Goal: Task Accomplishment & Management: Use online tool/utility

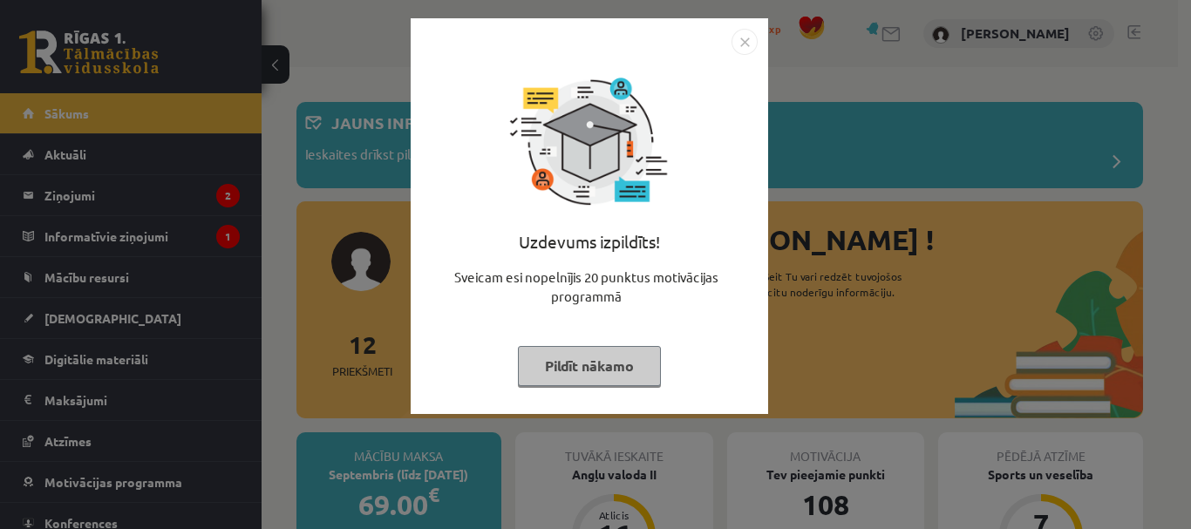
click at [744, 37] on img "Close" at bounding box center [744, 42] width 26 height 26
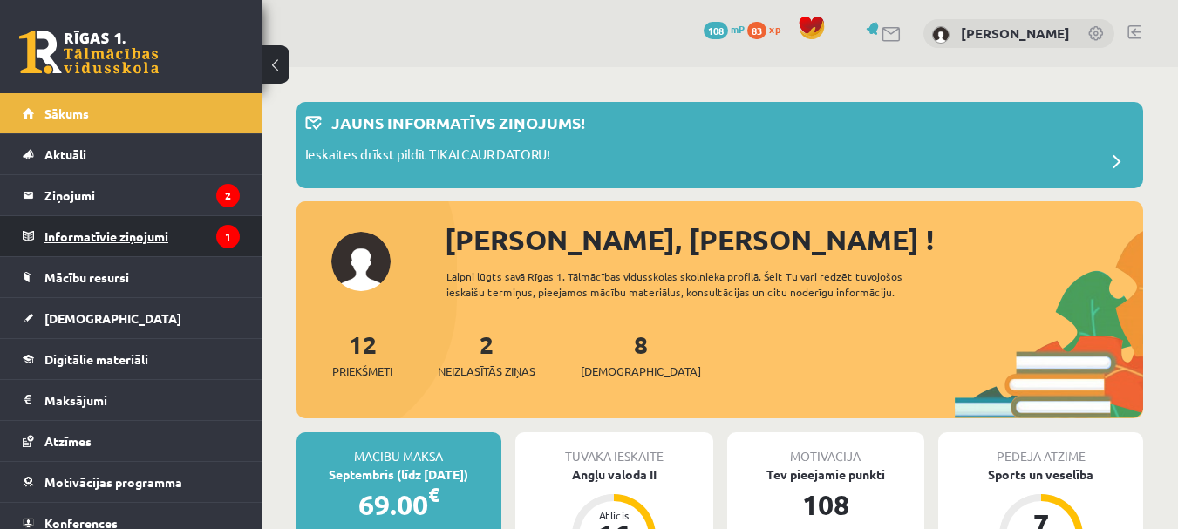
click at [173, 233] on legend "Informatīvie ziņojumi 1" at bounding box center [141, 236] width 195 height 40
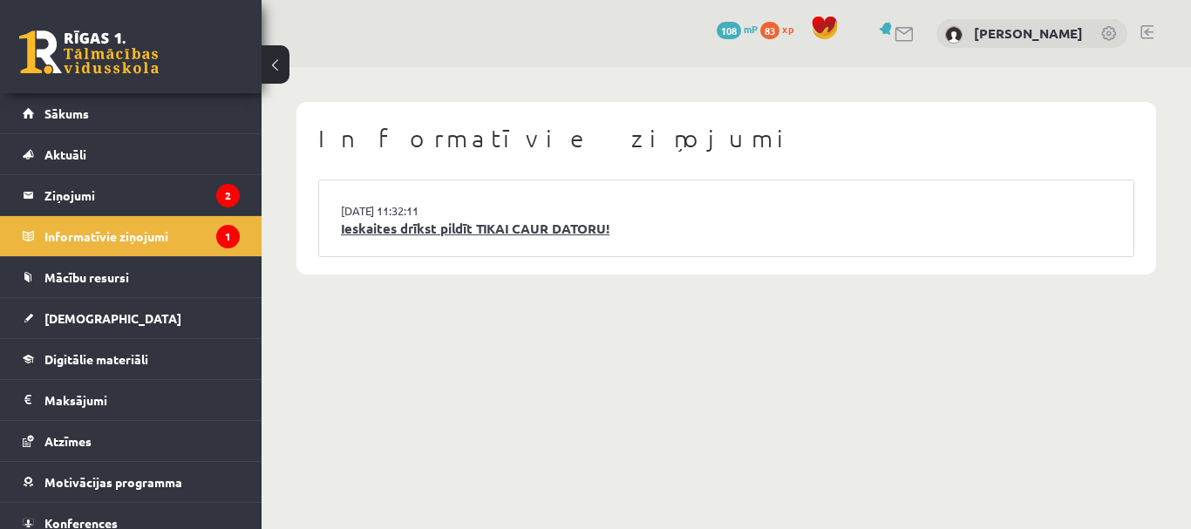
click at [481, 232] on link "Ieskaites drīkst pildīt TIKAI CAUR DATORU!" at bounding box center [726, 229] width 771 height 20
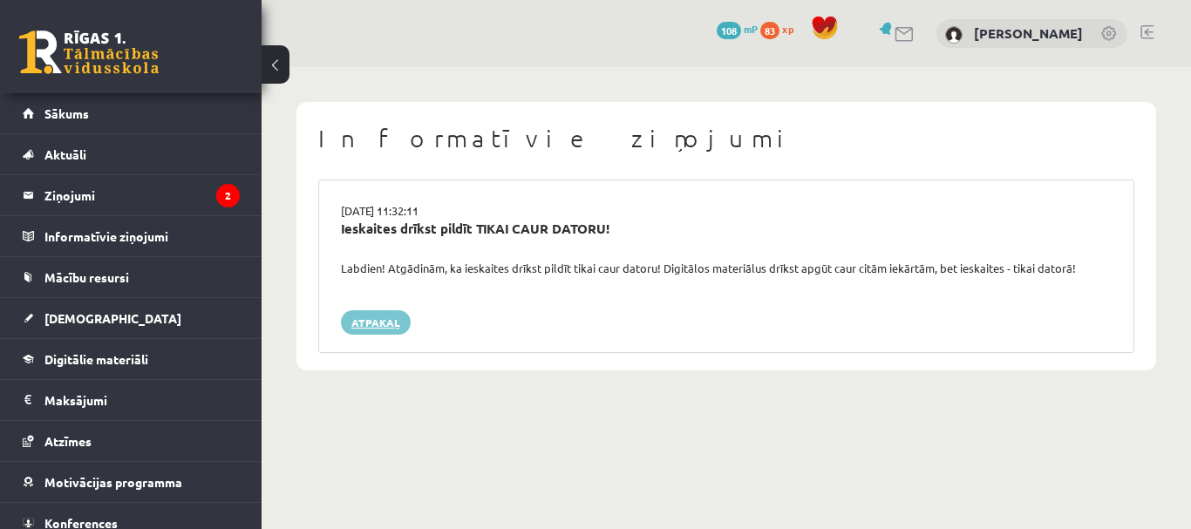
click at [391, 320] on link "Atpakaļ" at bounding box center [376, 322] width 70 height 24
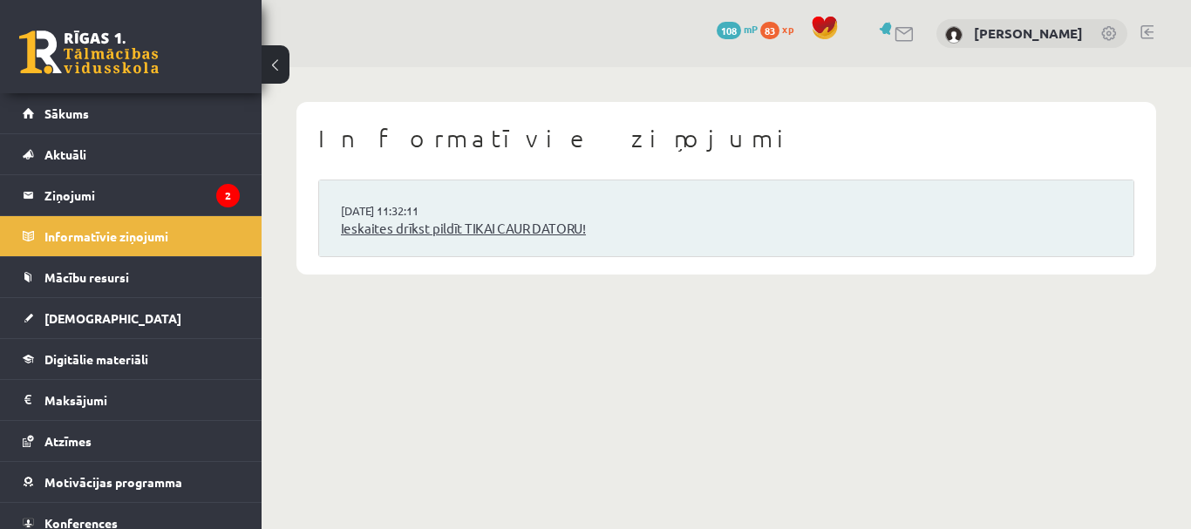
click at [378, 237] on link "Ieskaites drīkst pildīt TIKAI CAUR DATORU!" at bounding box center [726, 229] width 771 height 20
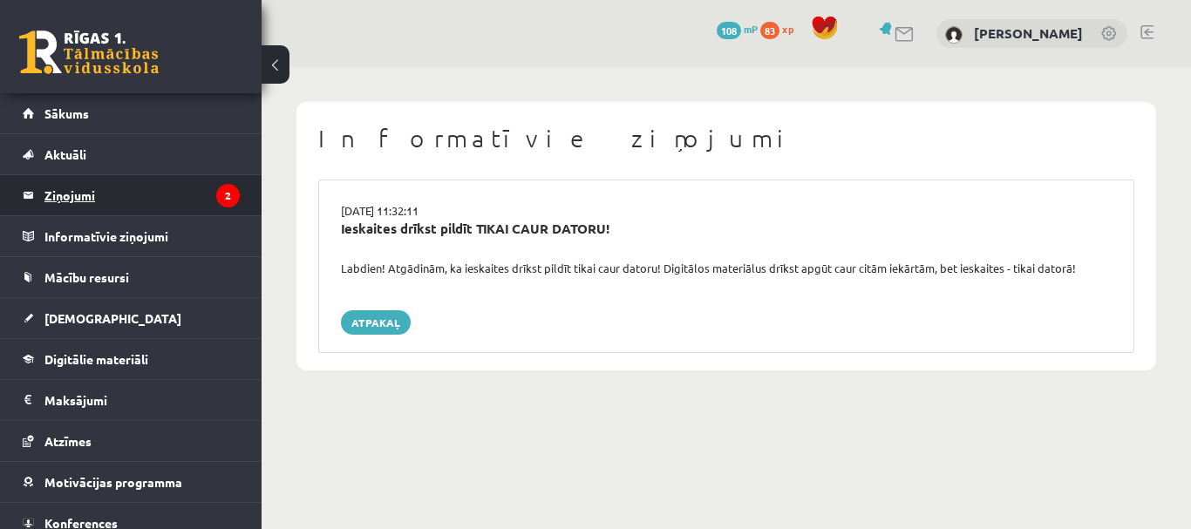
click at [202, 200] on legend "Ziņojumi 2" at bounding box center [141, 195] width 195 height 40
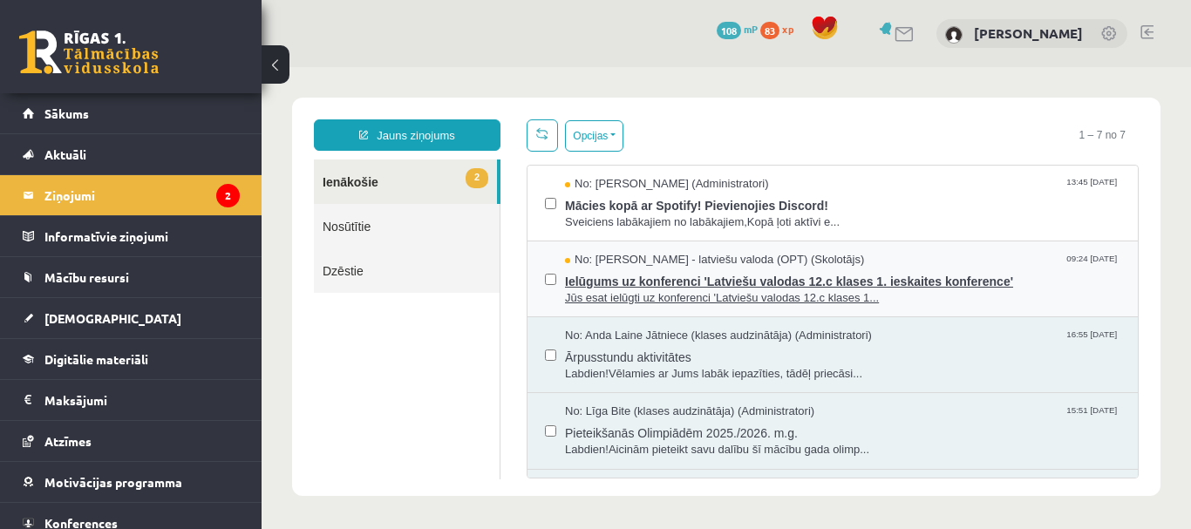
click at [894, 255] on div "No: Laila Jirgensone - latviešu valoda (OPT) (Skolotājs) 09:24 12/09/2025" at bounding box center [842, 260] width 555 height 17
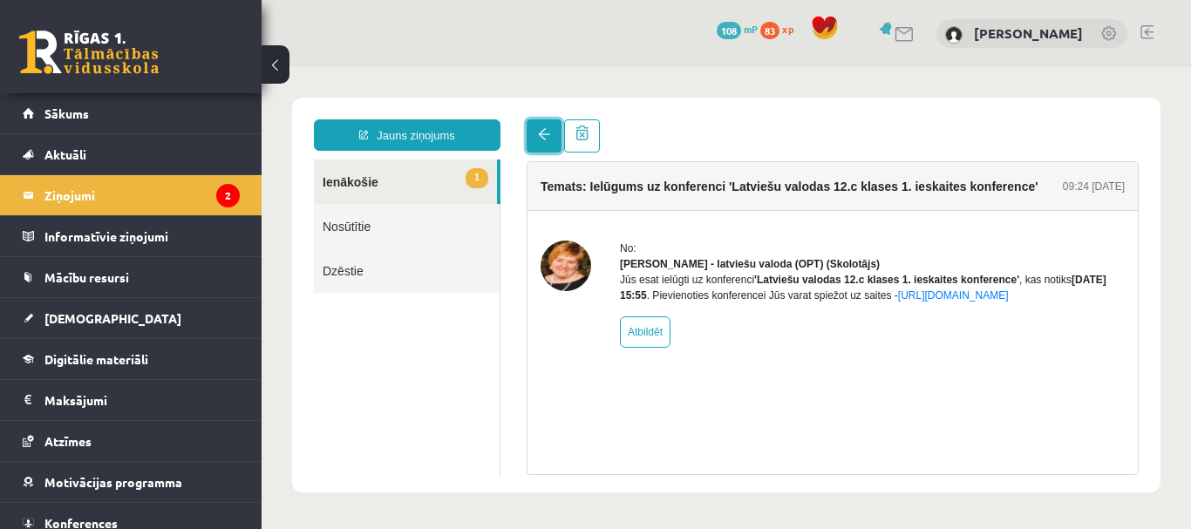
click at [543, 133] on span at bounding box center [544, 134] width 12 height 12
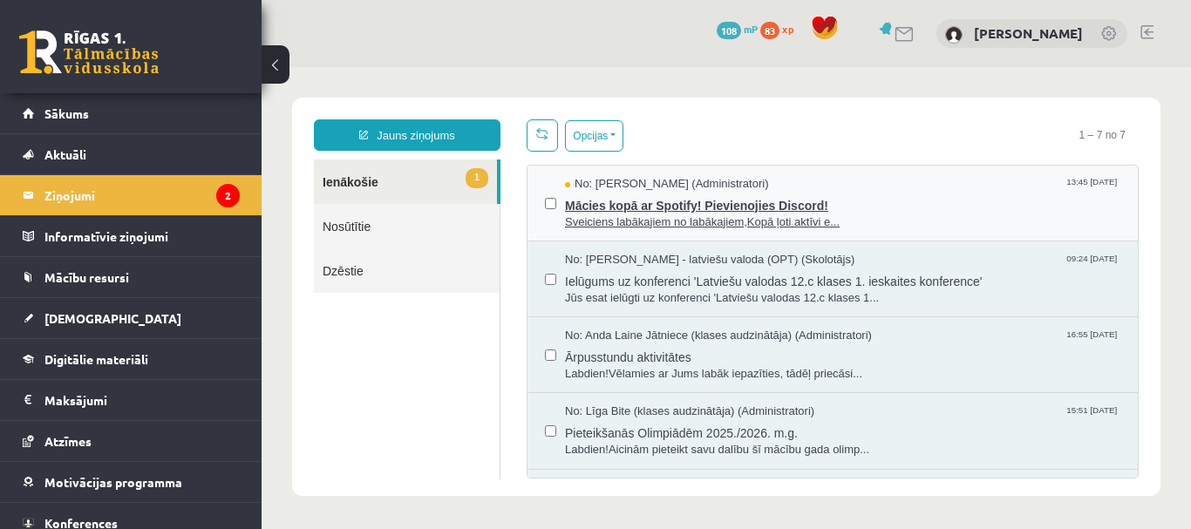
click at [866, 182] on div "No: Ivo Čapiņš (Administratori) 13:45 12/09/2025" at bounding box center [842, 184] width 555 height 17
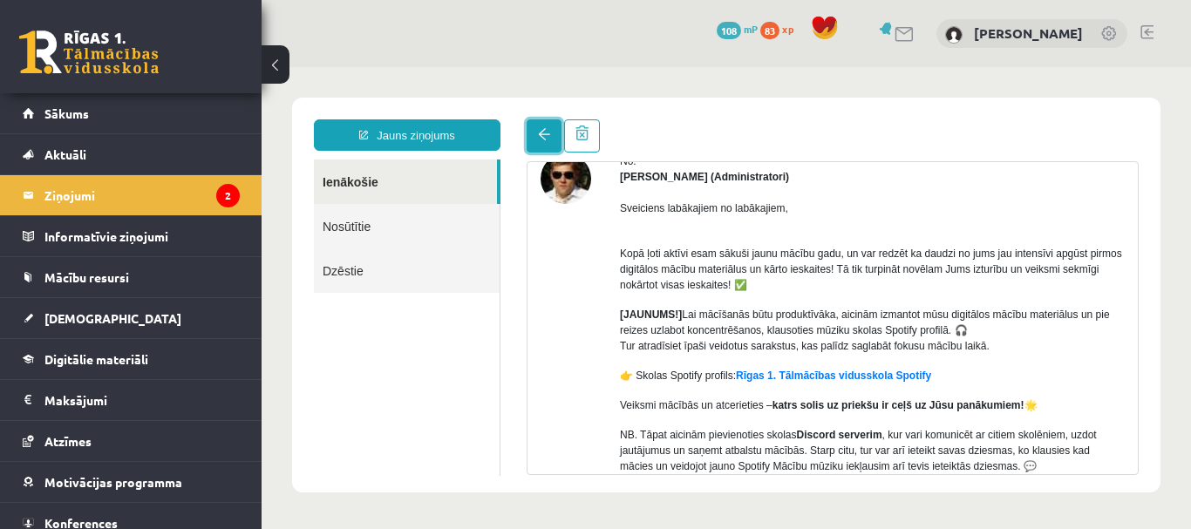
click at [544, 142] on link at bounding box center [544, 135] width 35 height 33
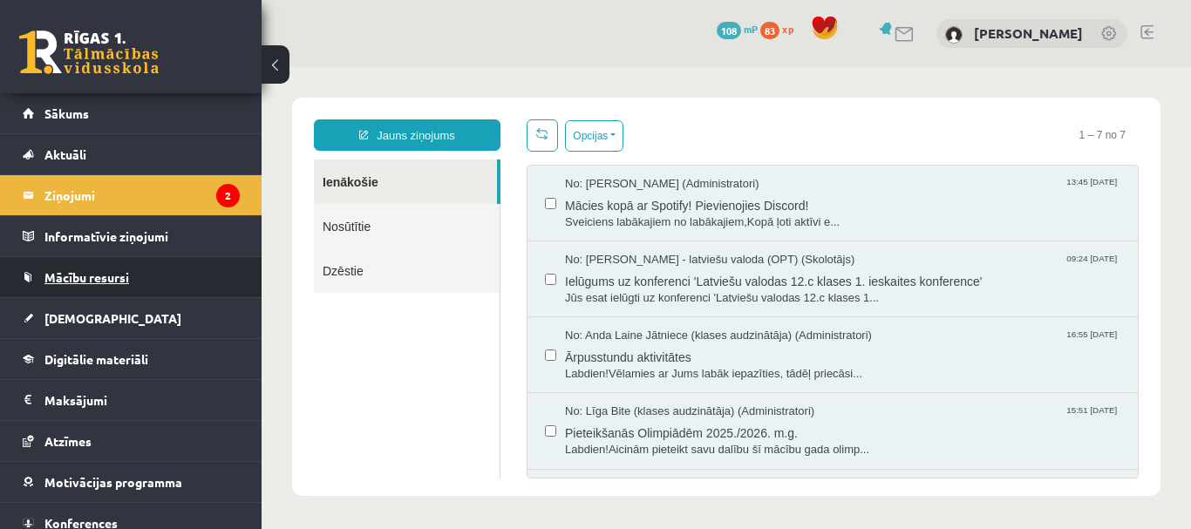
click at [85, 274] on span "Mācību resursi" at bounding box center [86, 277] width 85 height 16
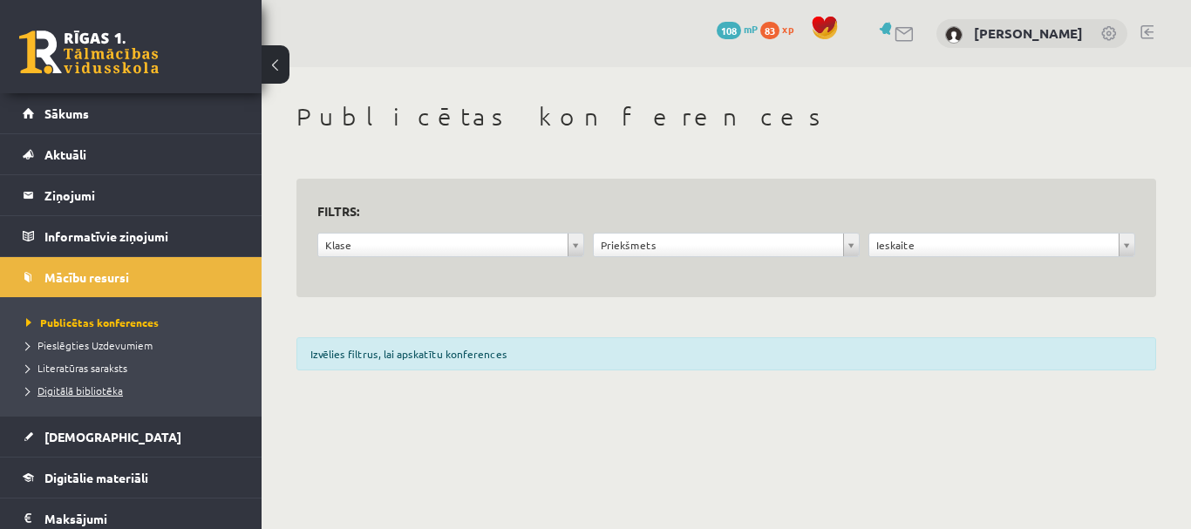
click at [114, 391] on span "Digitālā bibliotēka" at bounding box center [74, 391] width 97 height 14
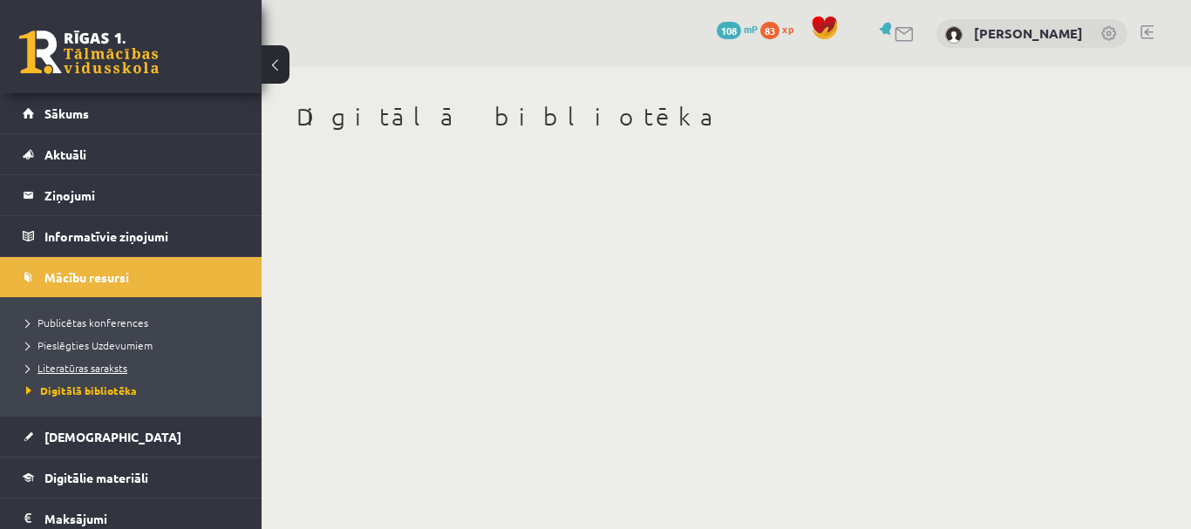
click at [103, 370] on span "Literatūras saraksts" at bounding box center [76, 368] width 101 height 14
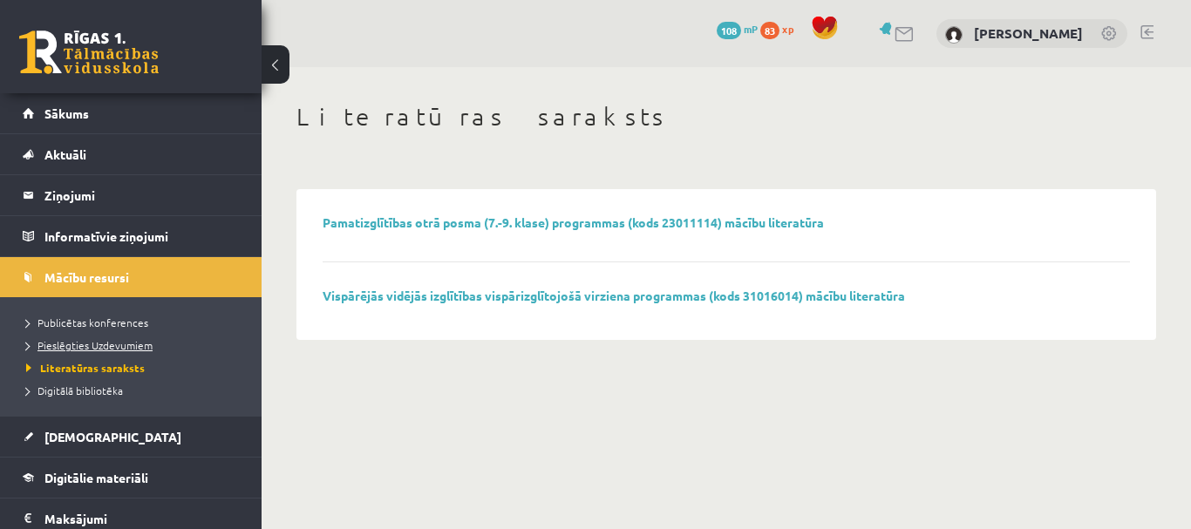
click at [85, 349] on span "Pieslēgties Uzdevumiem" at bounding box center [89, 345] width 126 height 14
click at [139, 327] on span "Publicētas konferences" at bounding box center [87, 323] width 122 height 14
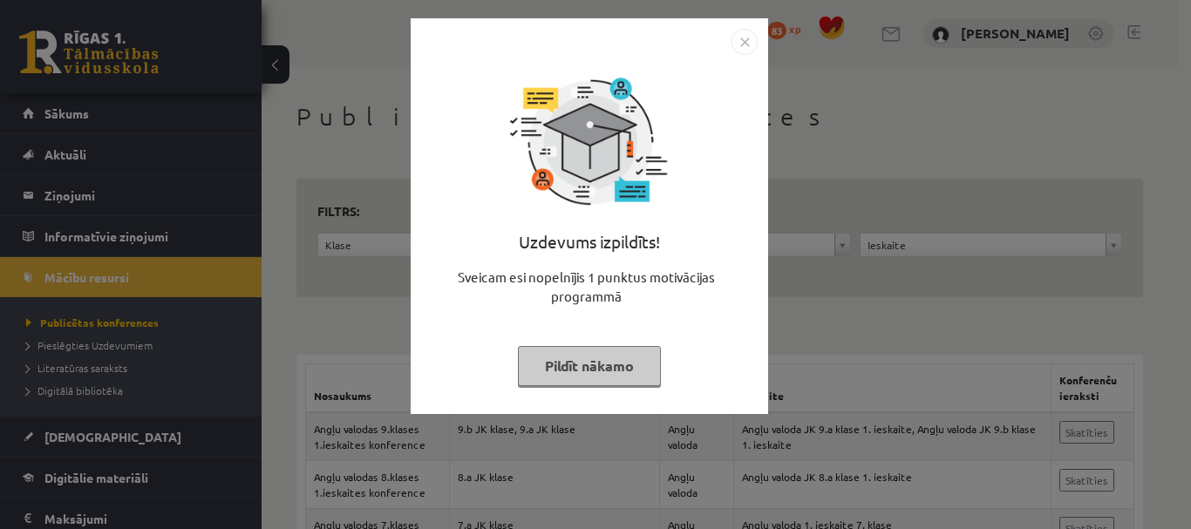
click at [624, 358] on button "Pildīt nākamo" at bounding box center [589, 366] width 143 height 40
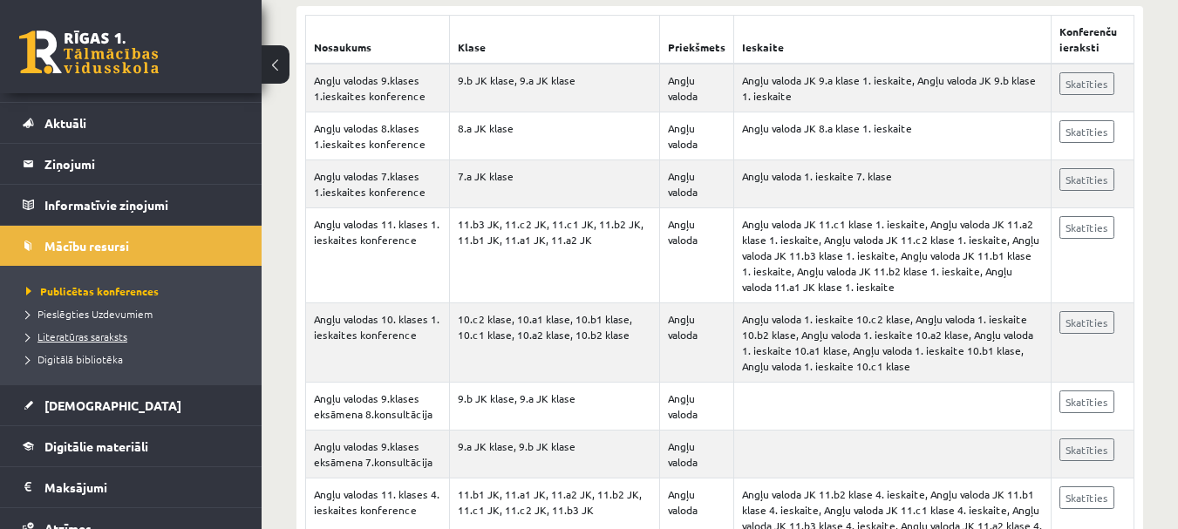
scroll to position [87, 0]
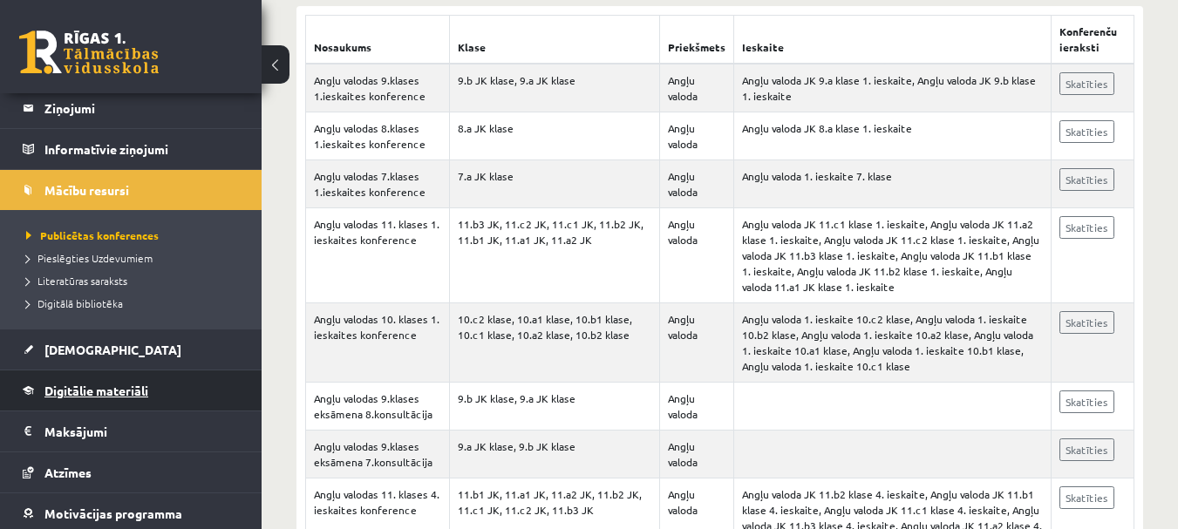
click at [125, 397] on span "Digitālie materiāli" at bounding box center [96, 391] width 104 height 16
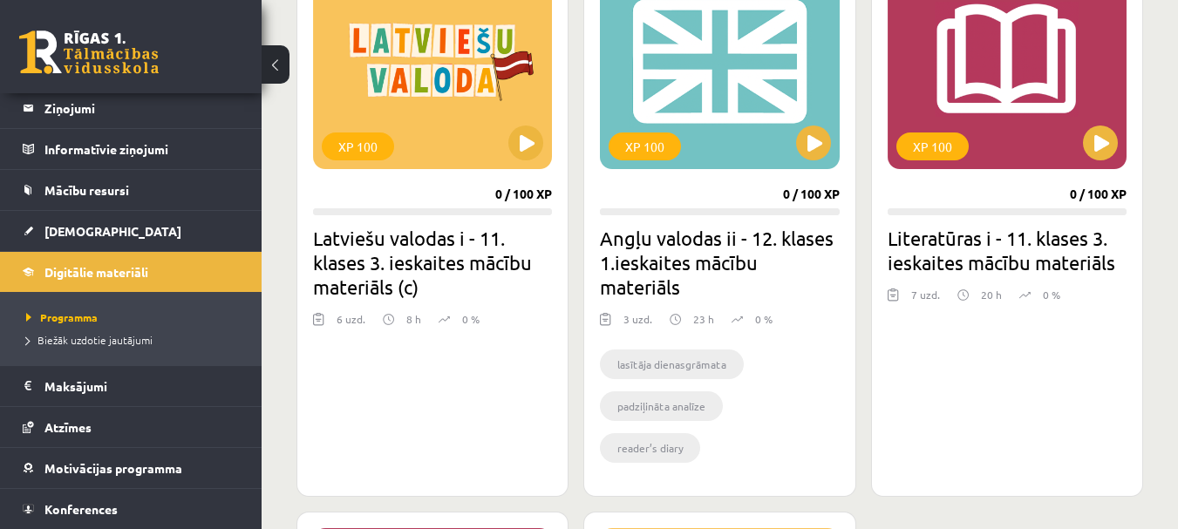
scroll to position [1090, 0]
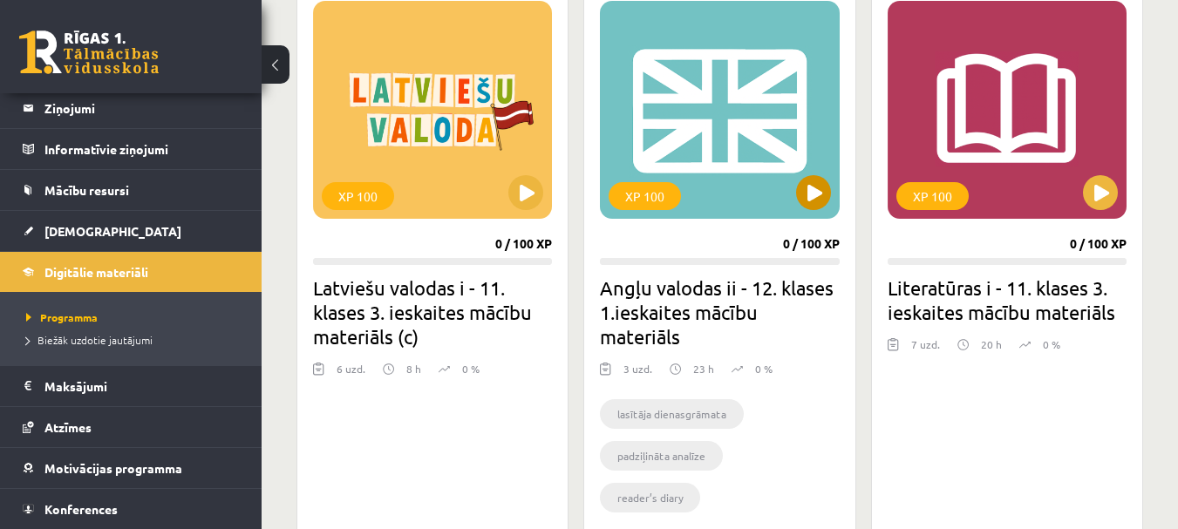
click at [707, 187] on div "XP 100" at bounding box center [719, 110] width 239 height 218
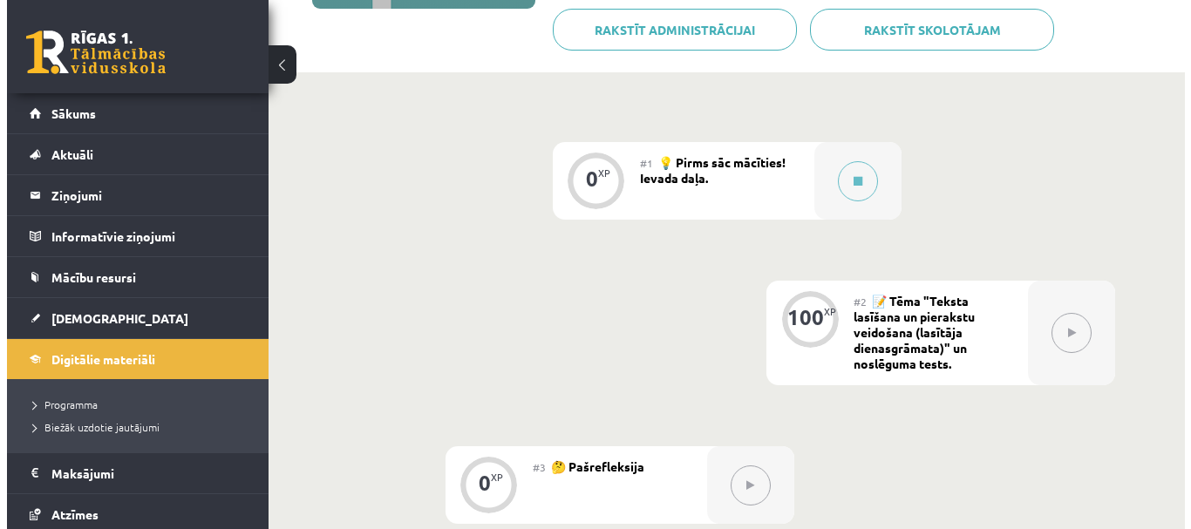
scroll to position [349, 0]
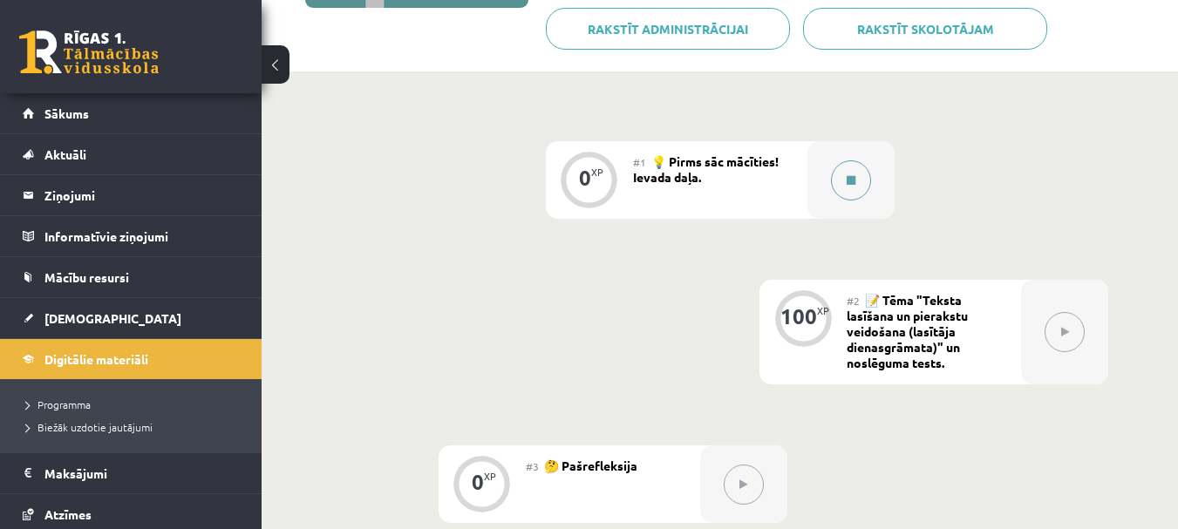
click at [843, 204] on div at bounding box center [850, 180] width 87 height 78
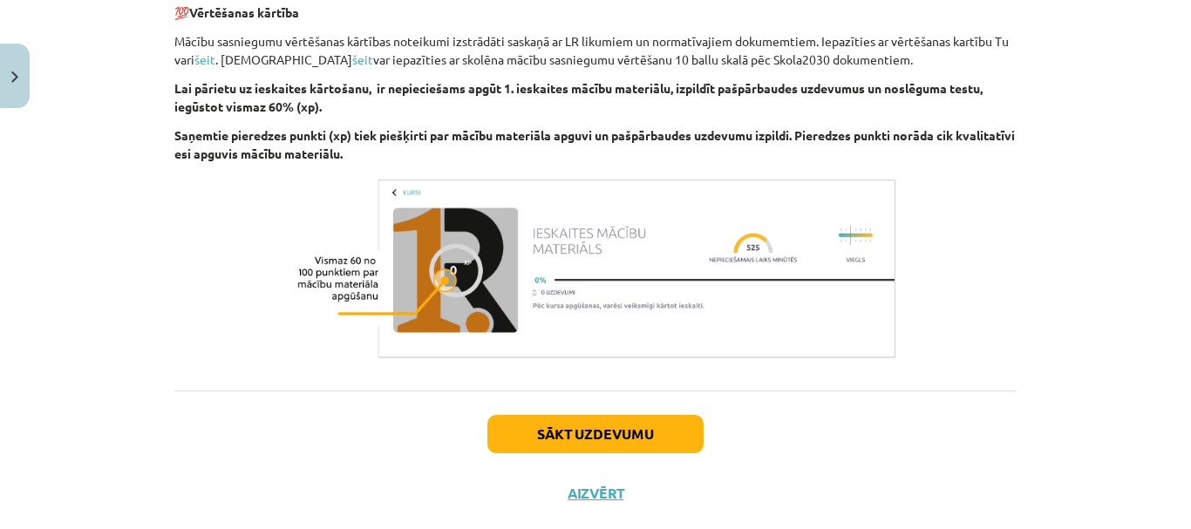
scroll to position [1307, 0]
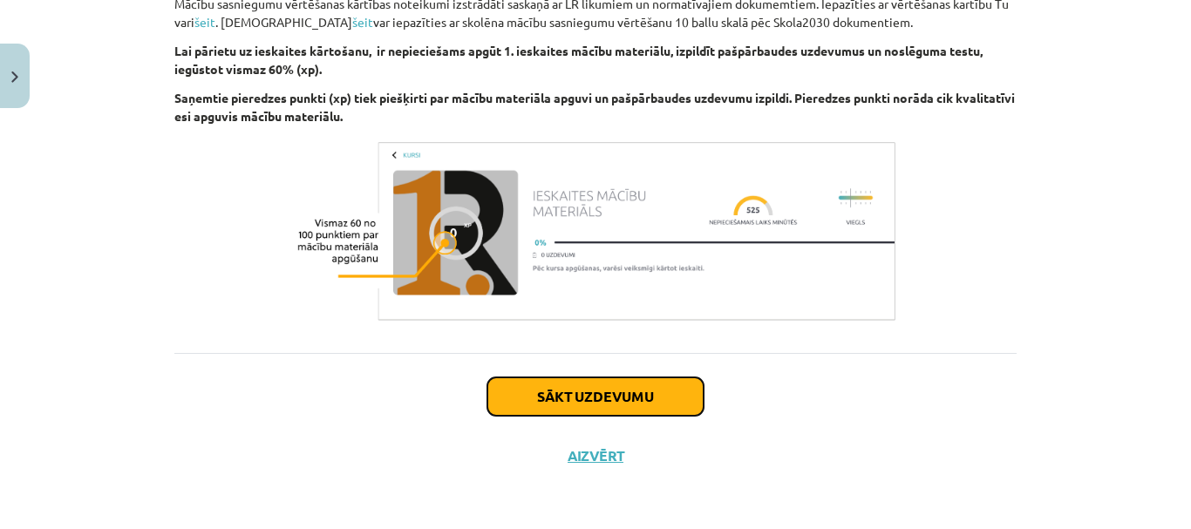
click at [625, 410] on button "Sākt uzdevumu" at bounding box center [595, 396] width 216 height 38
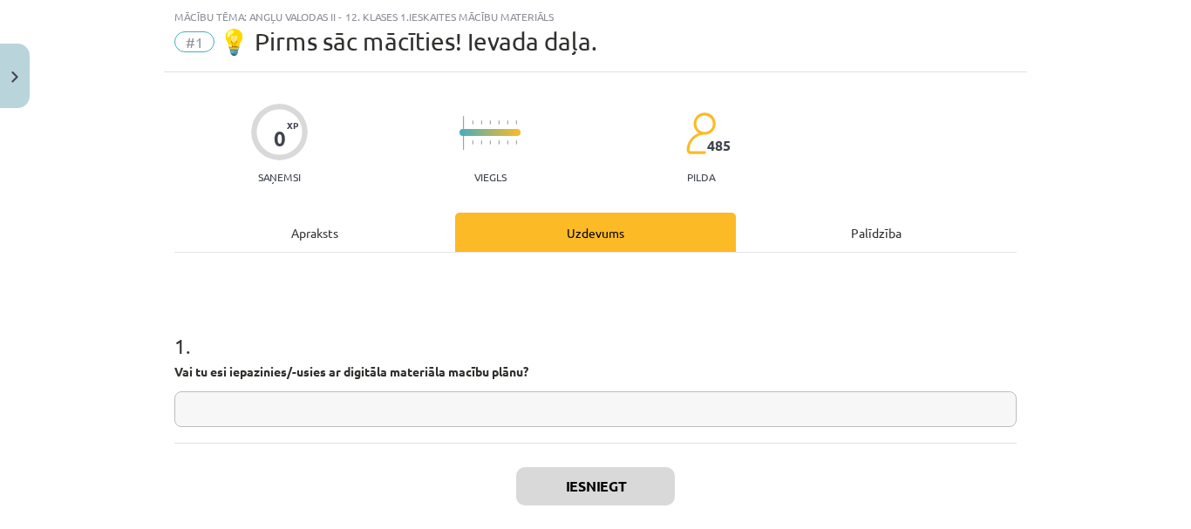
scroll to position [131, 0]
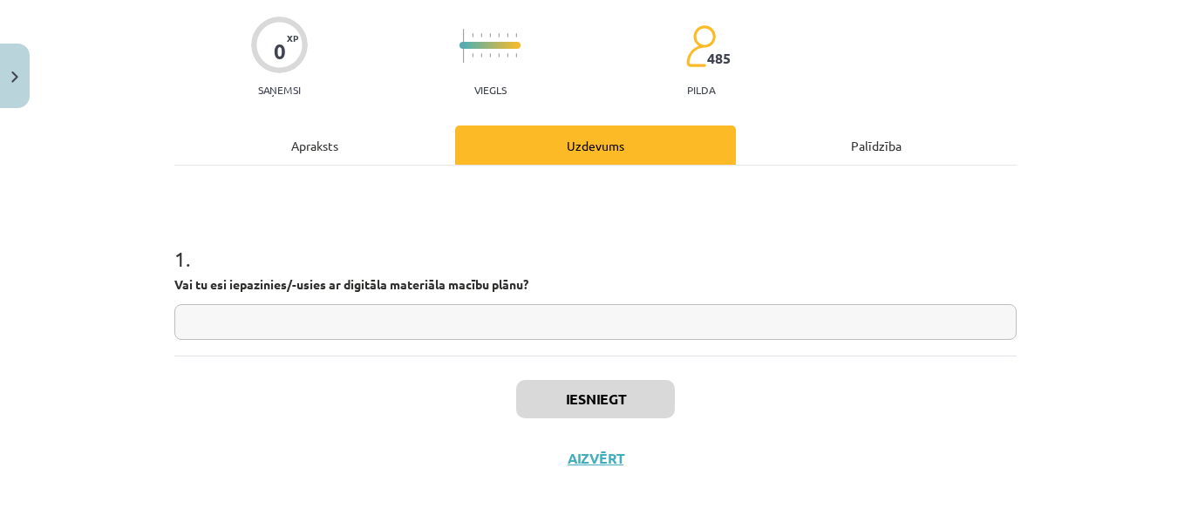
click at [574, 330] on input "text" at bounding box center [595, 322] width 842 height 36
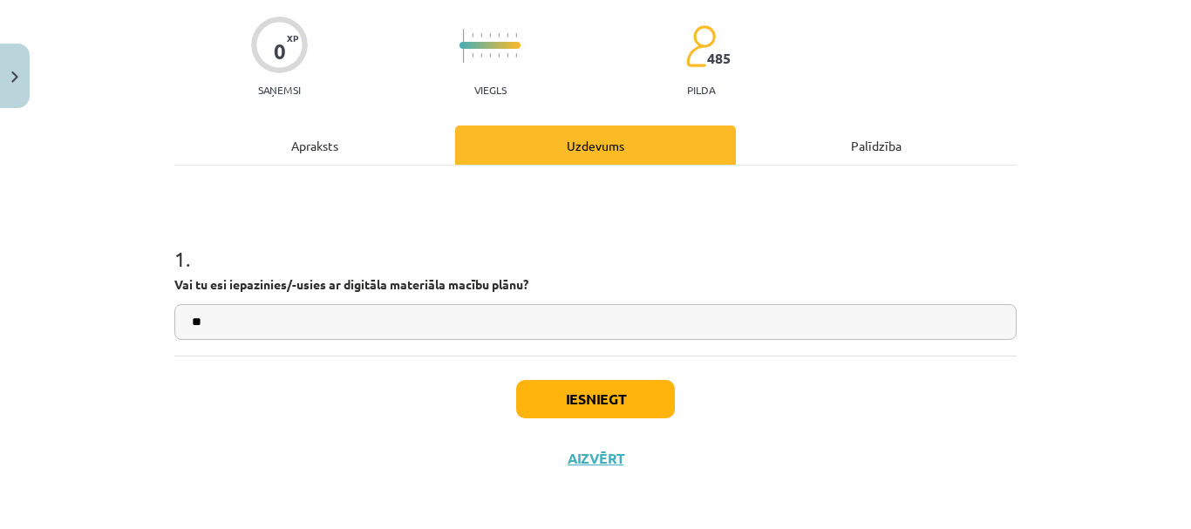
type input "**"
click at [627, 399] on button "Iesniegt" at bounding box center [595, 399] width 159 height 38
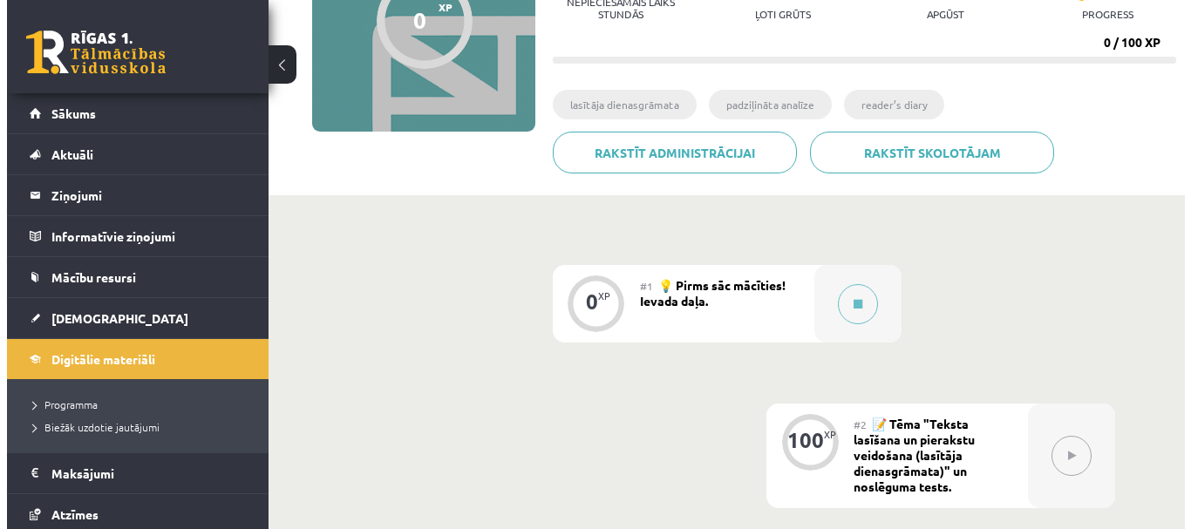
scroll to position [349, 0]
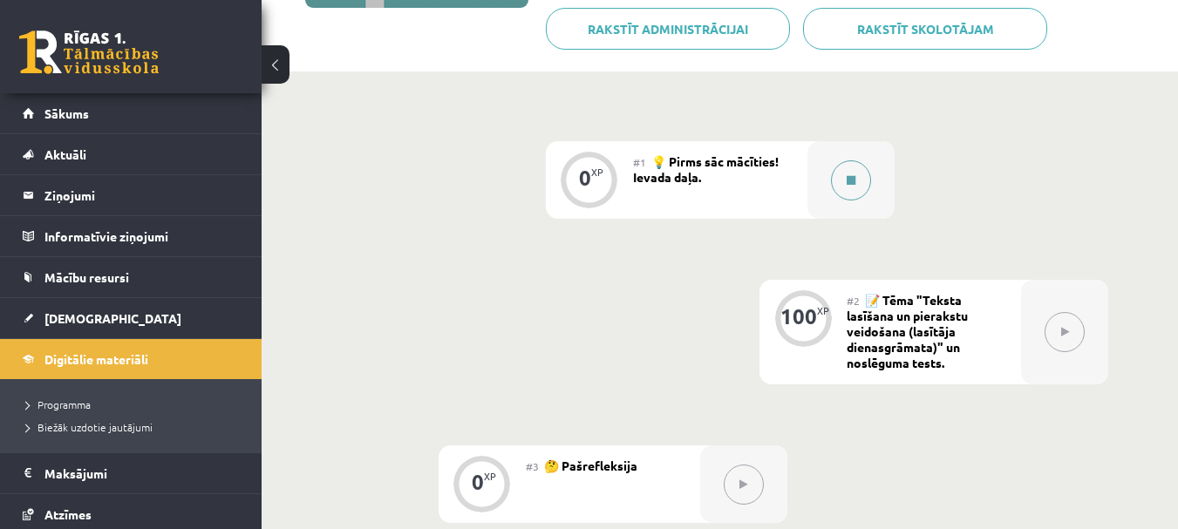
click at [846, 183] on icon at bounding box center [850, 180] width 9 height 10
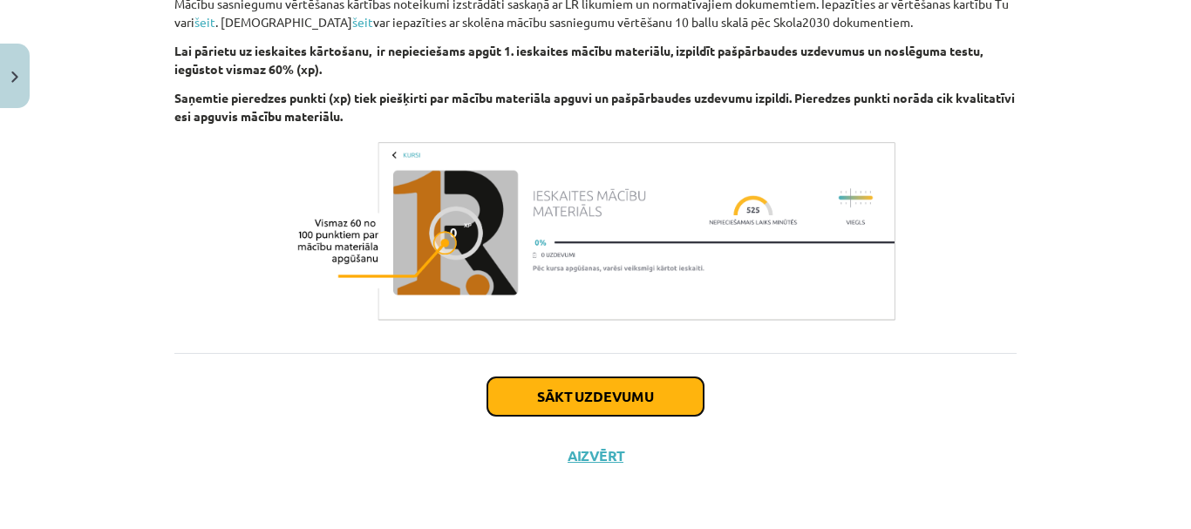
click at [650, 391] on button "Sākt uzdevumu" at bounding box center [595, 396] width 216 height 38
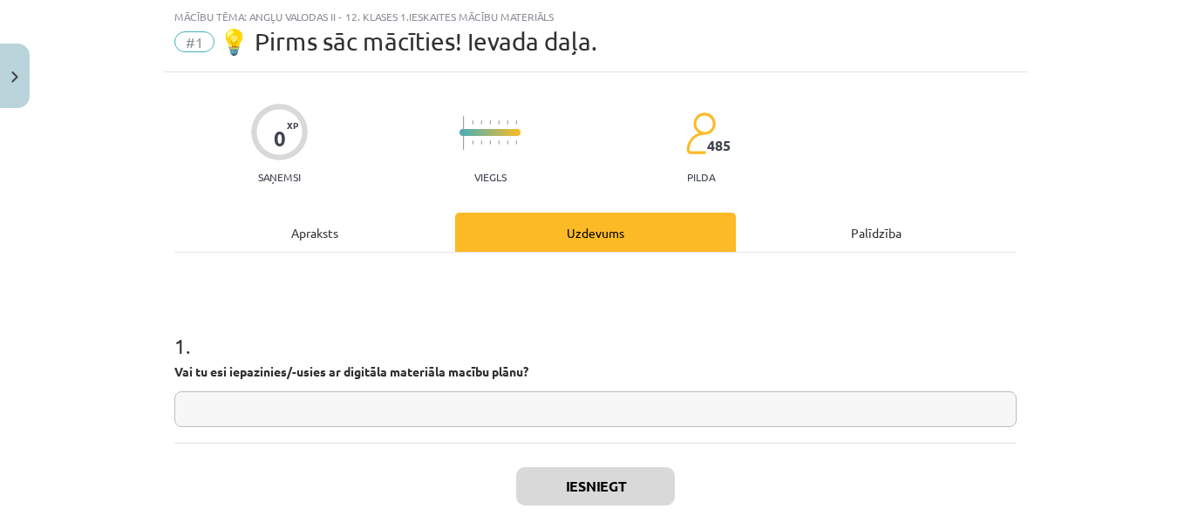
scroll to position [131, 0]
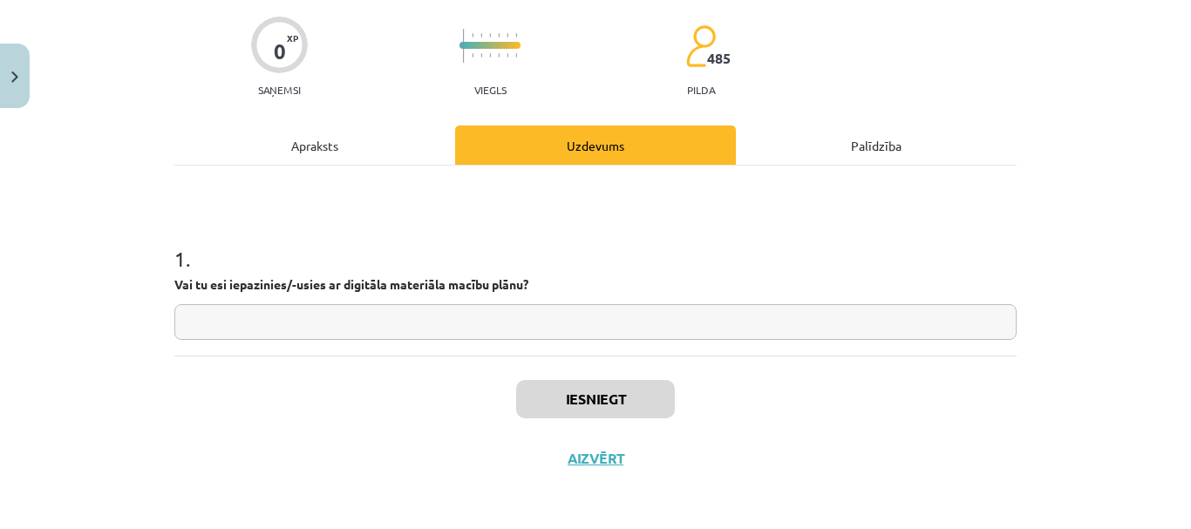
click at [635, 311] on input "text" at bounding box center [595, 322] width 842 height 36
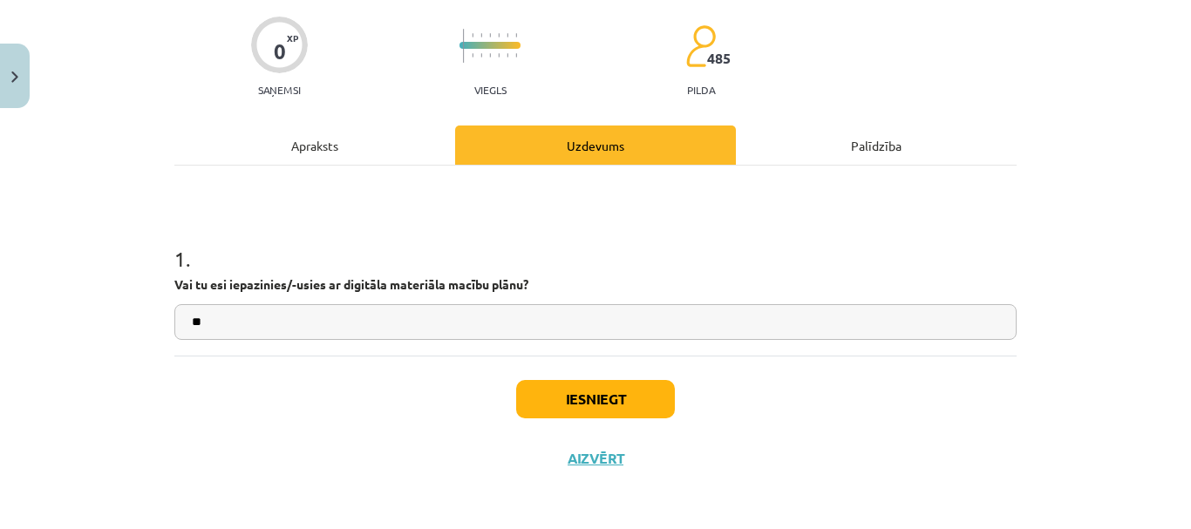
type input "**"
click at [619, 393] on button "Iesniegt" at bounding box center [595, 399] width 159 height 38
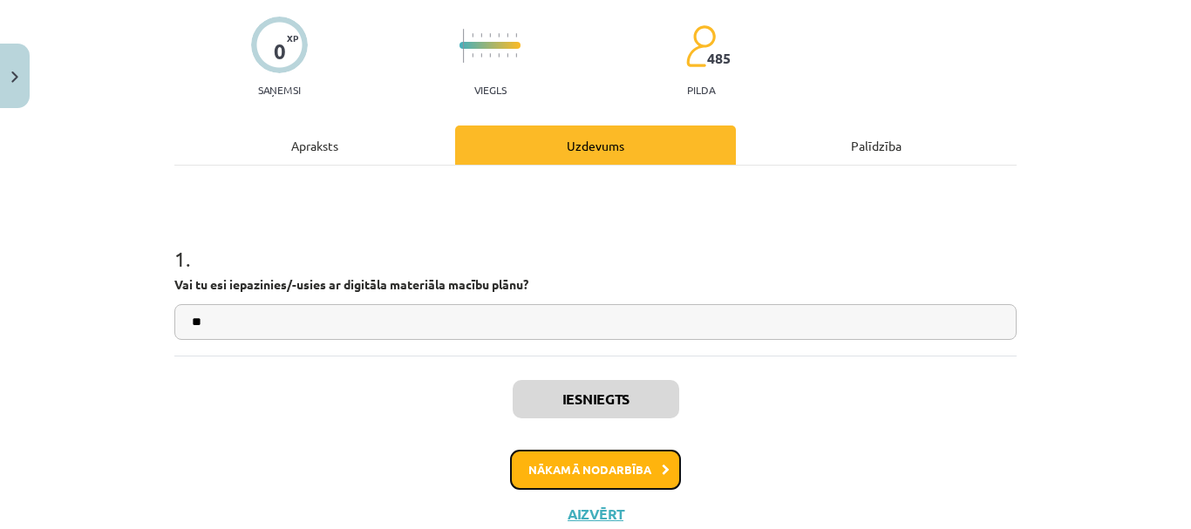
click at [631, 465] on button "Nākamā nodarbība" at bounding box center [595, 470] width 171 height 40
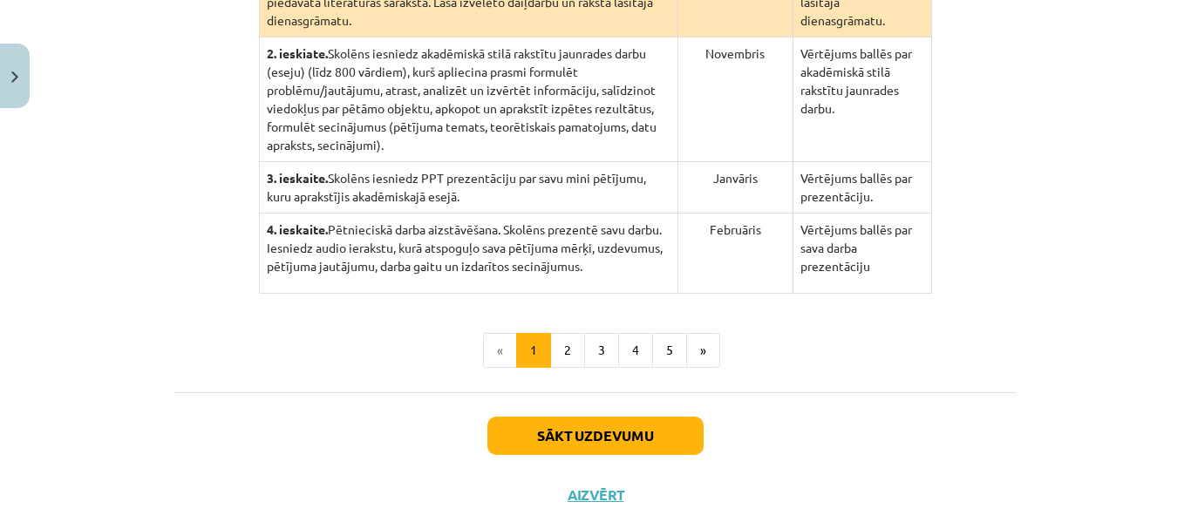
scroll to position [559, 0]
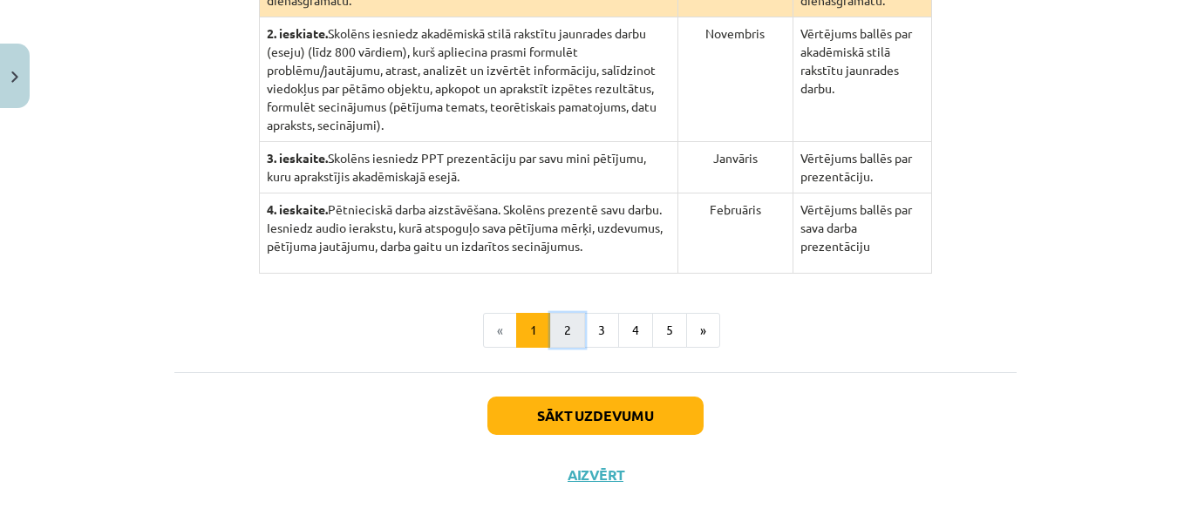
click at [550, 313] on button "2" at bounding box center [567, 330] width 35 height 35
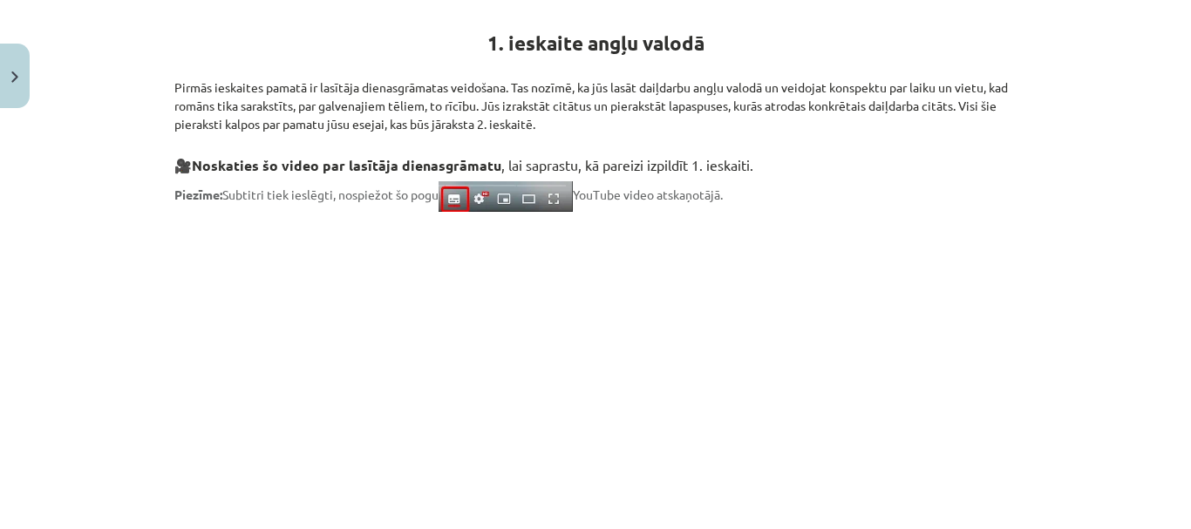
scroll to position [863, 0]
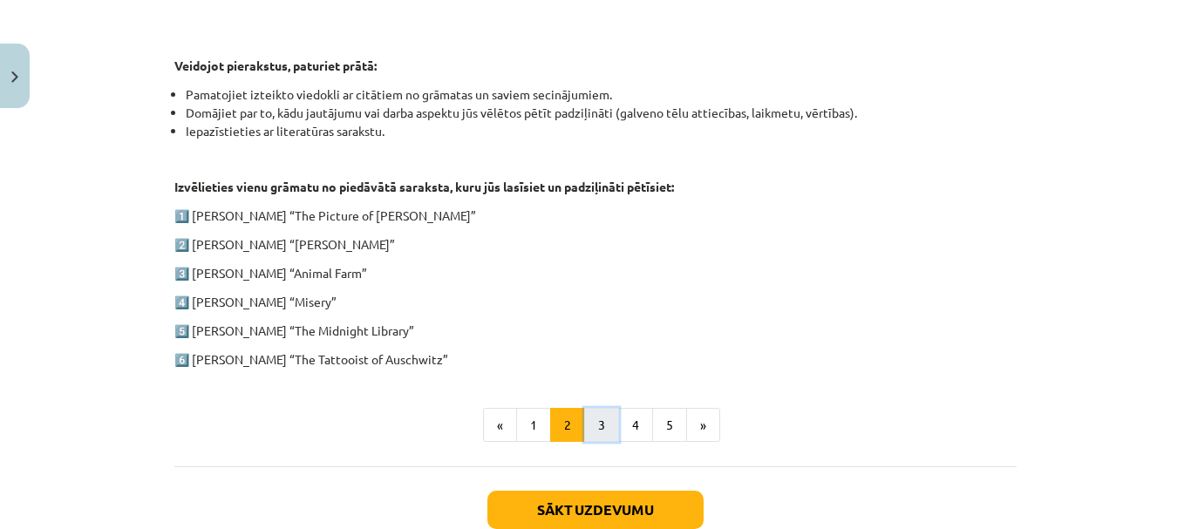
click at [595, 425] on button "3" at bounding box center [601, 425] width 35 height 35
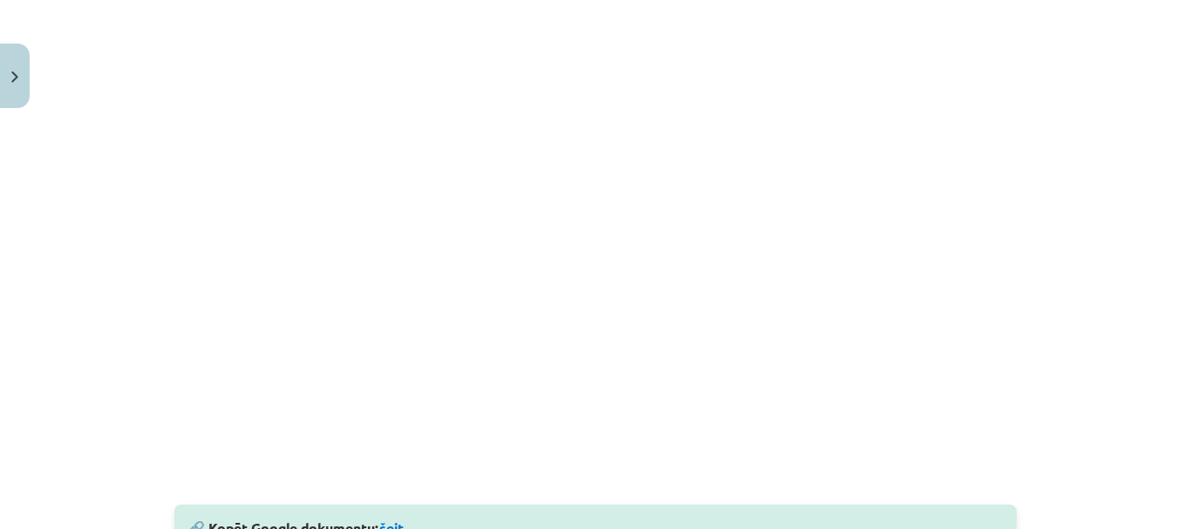
scroll to position [514, 0]
